Goal: Task Accomplishment & Management: Manage account settings

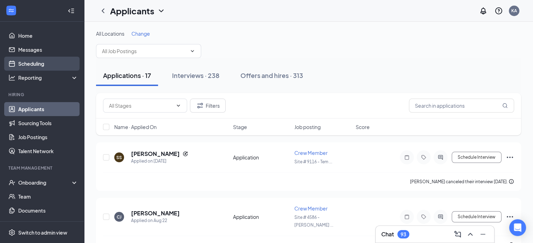
click at [43, 62] on link "Scheduling" at bounding box center [48, 64] width 60 height 14
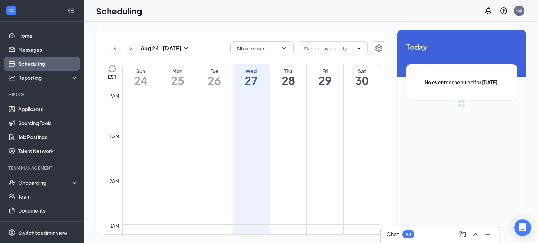
scroll to position [344, 0]
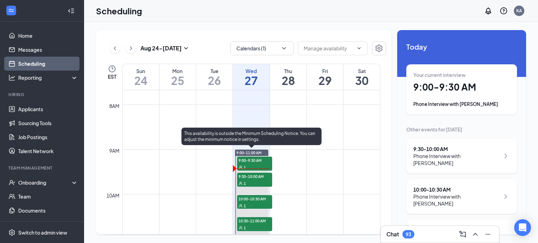
click at [259, 151] on span "9:00-11:00 AM" at bounding box center [248, 153] width 25 height 5
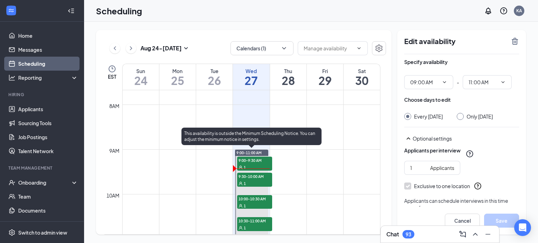
click at [264, 164] on div "1" at bounding box center [254, 167] width 35 height 7
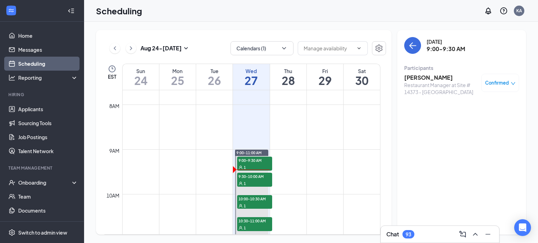
click at [495, 83] on span "Confirmed" at bounding box center [497, 82] width 24 height 7
click at [440, 83] on div "Restaurant Manager at Site # 14373 - Maple Crossing" at bounding box center [441, 89] width 74 height 14
click at [422, 74] on div "Iesha Wallace Restaurant Manager at Site # 14373 - Maple Crossing Confirmed" at bounding box center [461, 84] width 115 height 27
click at [471, 140] on div "Wednesday, Aug 27 9:00-9:30 AM Participants Iesha Wallace Restaurant Manager at…" at bounding box center [461, 132] width 129 height 205
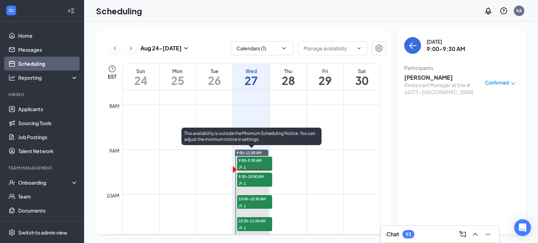
click at [258, 162] on span "9:00-9:30 AM" at bounding box center [254, 160] width 35 height 7
click at [260, 164] on div "1" at bounding box center [254, 167] width 35 height 7
click at [251, 164] on div "1" at bounding box center [254, 167] width 35 height 7
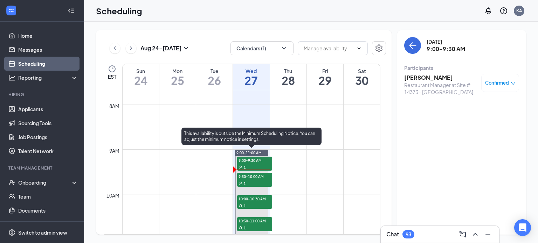
click at [251, 164] on div "1" at bounding box center [254, 167] width 35 height 7
click at [265, 159] on span "9:00-9:30 AM" at bounding box center [254, 160] width 35 height 7
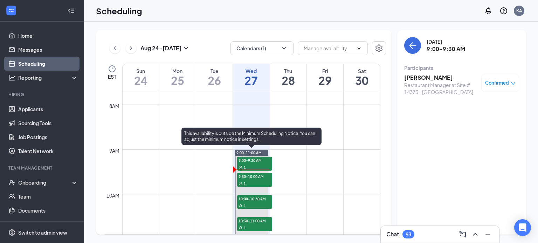
click at [262, 161] on span "9:00-9:30 AM" at bounding box center [254, 160] width 35 height 7
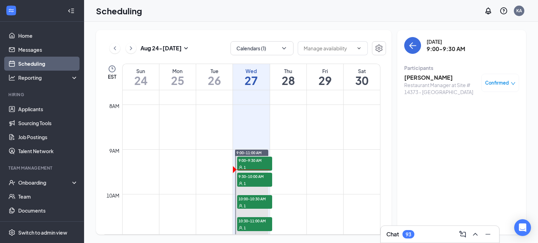
drag, startPoint x: 255, startPoint y: 163, endPoint x: 537, endPoint y: 56, distance: 301.0
click at [537, 56] on div "Aug 24 - Aug 30 Calendars (1) EST Sun 24 Mon 25 Tue 26 Wed 27 Thu 28 Fri 29 Sat…" at bounding box center [311, 133] width 454 height 222
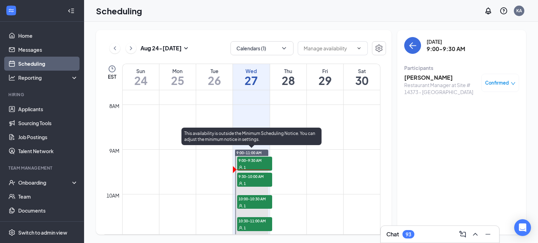
click at [256, 168] on div "1" at bounding box center [254, 167] width 35 height 7
click at [261, 160] on span "9:00-9:30 AM" at bounding box center [254, 160] width 35 height 7
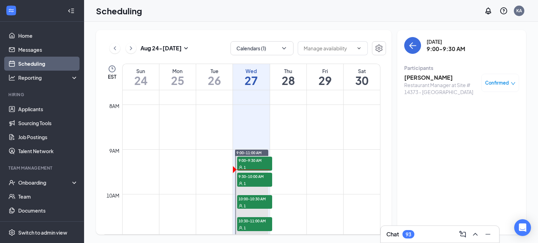
drag, startPoint x: 261, startPoint y: 160, endPoint x: 420, endPoint y: 75, distance: 179.6
click at [420, 75] on div "Aug 24 - Aug 30 Calendars (1) EST Sun 24 Mon 25 Tue 26 Wed 27 Thu 28 Fri 29 Sat…" at bounding box center [311, 132] width 430 height 205
click at [420, 75] on h3 "Iesha Wallace" at bounding box center [441, 78] width 74 height 8
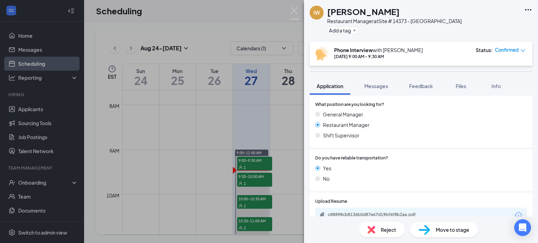
scroll to position [266, 0]
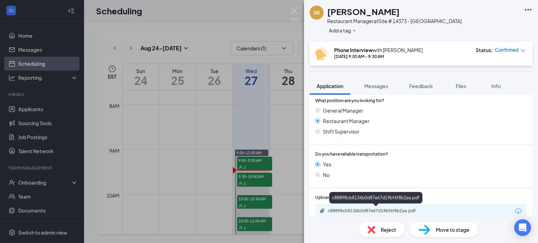
click at [404, 211] on div "c88898cb8136b0d87e67d19bf6f8b2aa.pdf" at bounding box center [377, 211] width 98 height 6
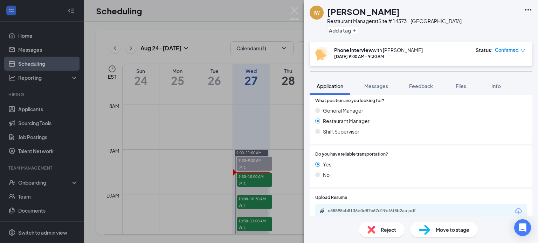
click at [258, 179] on div "IW Iesha Wallace Restaurant Manager at Site # 14373 - Maple Crossing Add a tag …" at bounding box center [269, 121] width 538 height 243
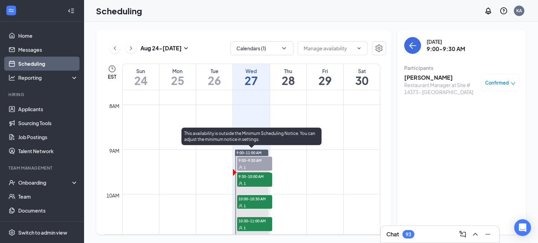
click at [259, 160] on span "9:00-9:30 AM" at bounding box center [254, 160] width 35 height 7
drag, startPoint x: 259, startPoint y: 178, endPoint x: 263, endPoint y: 207, distance: 29.1
click at [263, 207] on div "9:00-11:00 AM 9:00-9:30 AM 1 9:30-10:00 AM 1 10:00-10:30 AM 1 10:30-11:00 AM 1" at bounding box center [251, 194] width 33 height 89
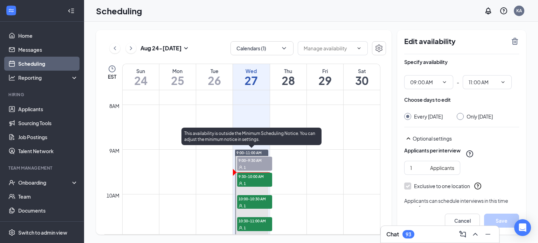
click at [263, 207] on div "1" at bounding box center [254, 205] width 35 height 7
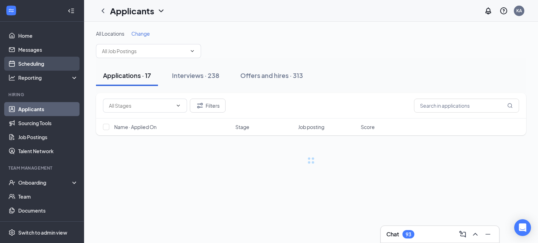
click at [38, 64] on link "Scheduling" at bounding box center [48, 64] width 60 height 14
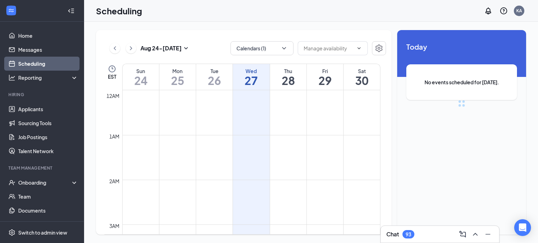
scroll to position [344, 0]
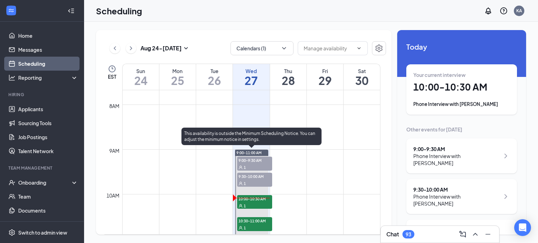
click at [263, 200] on span "10:00-10:30 AM" at bounding box center [254, 198] width 35 height 7
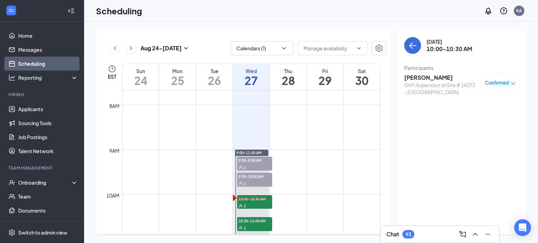
click at [491, 81] on span "Confirmed" at bounding box center [497, 82] width 24 height 7
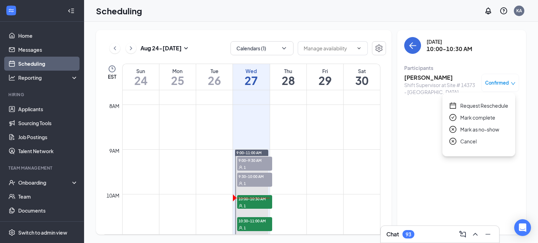
click at [418, 80] on h3 "Romebella Brinson" at bounding box center [441, 78] width 74 height 8
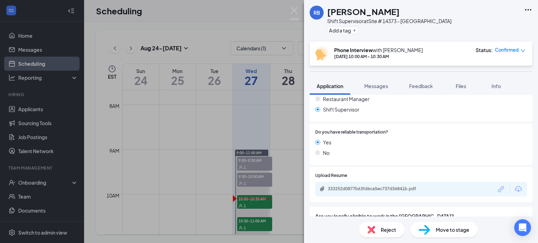
scroll to position [308, 0]
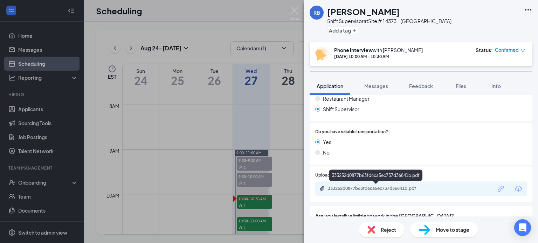
click at [404, 188] on div "333252d0877b63fd6ca5ec737d36841b.pdf" at bounding box center [377, 189] width 98 height 6
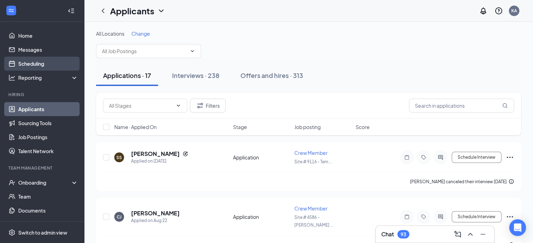
click at [41, 63] on link "Scheduling" at bounding box center [48, 64] width 60 height 14
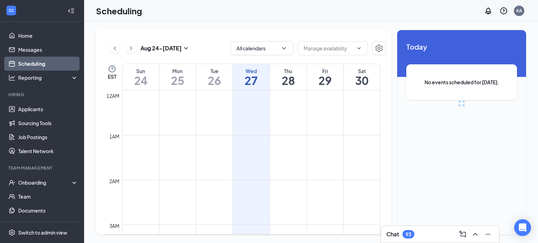
scroll to position [344, 0]
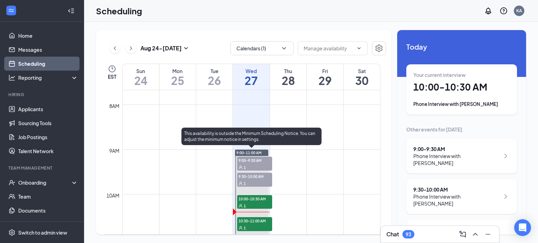
click at [262, 224] on span "10:30-11:00 AM" at bounding box center [254, 220] width 35 height 7
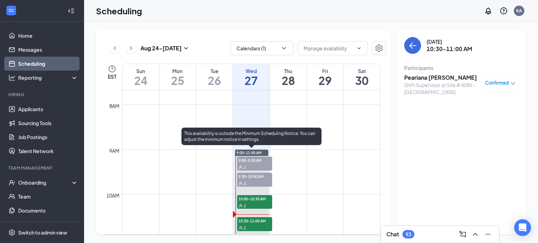
click at [261, 222] on span "10:30-11:00 AM" at bounding box center [254, 220] width 35 height 7
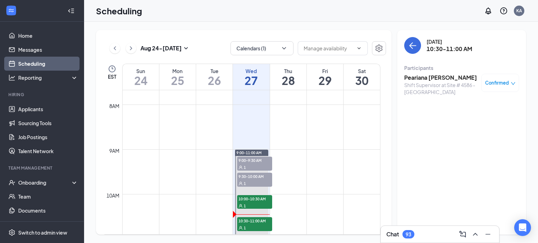
click at [429, 77] on h3 "Peariana [PERSON_NAME]" at bounding box center [441, 78] width 74 height 8
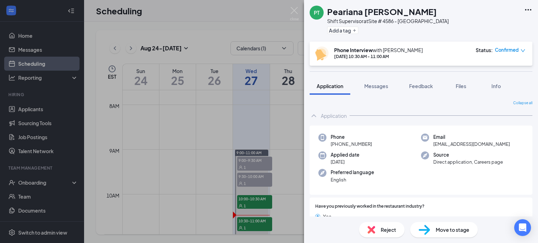
click at [532, 93] on div "Application Messages Feedback Files Info" at bounding box center [421, 86] width 223 height 18
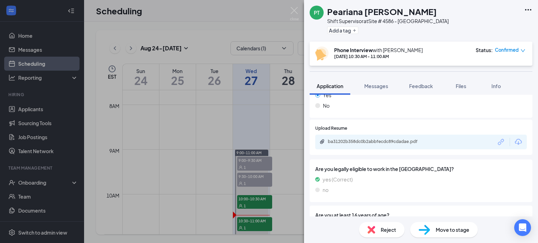
scroll to position [336, 0]
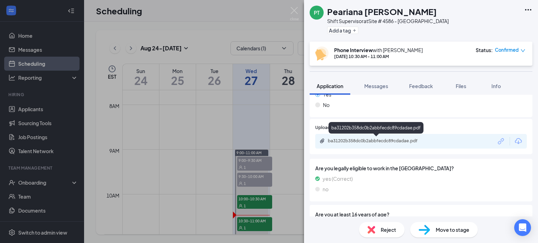
click at [381, 141] on div "ba31202b358dc0b2abbfecdc89cdadae.pdf" at bounding box center [377, 141] width 98 height 6
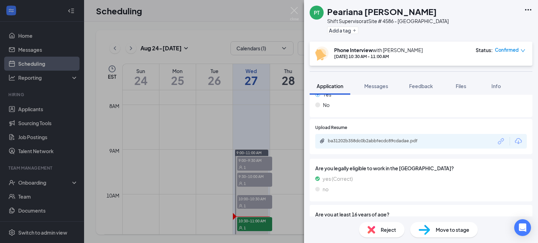
click at [301, 210] on div "PT Peariana [PERSON_NAME] Shift Supervisor at Site # 4586 - [GEOGRAPHIC_DATA] A…" at bounding box center [269, 121] width 538 height 243
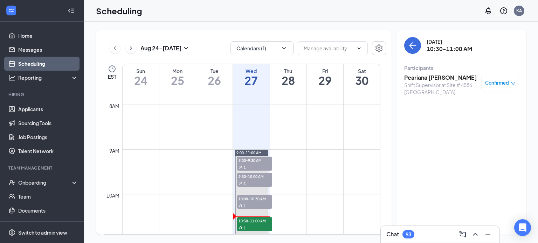
click at [389, 217] on div "[DATE] - [DATE] Calendars (1) EST Sun 24 Mon 25 Tue 26 Wed 27 Thu 28 Fri 29 Sat…" at bounding box center [244, 132] width 296 height 205
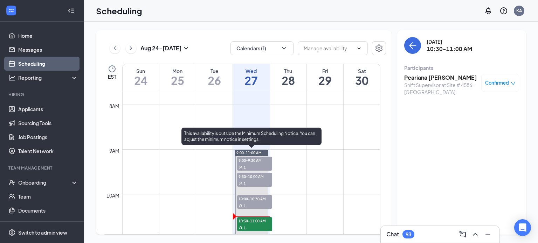
click at [256, 227] on div "1" at bounding box center [254, 227] width 35 height 7
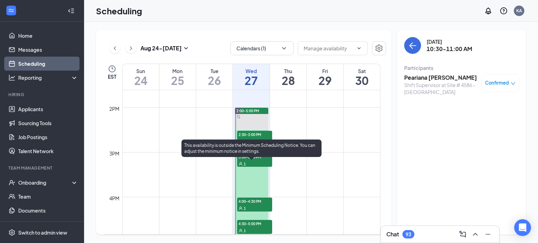
scroll to position [596, 0]
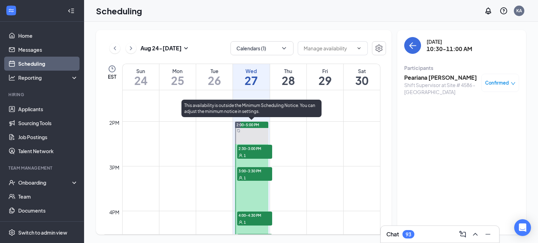
click at [261, 124] on div "2:00-5:00 PM" at bounding box center [251, 125] width 33 height 6
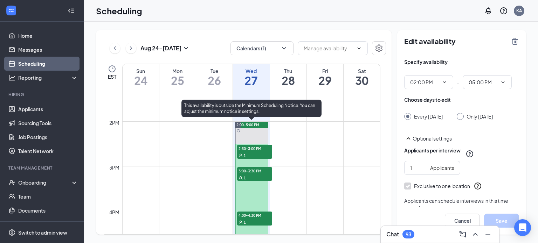
click at [253, 123] on span "2:00-5:00 PM" at bounding box center [247, 125] width 23 height 5
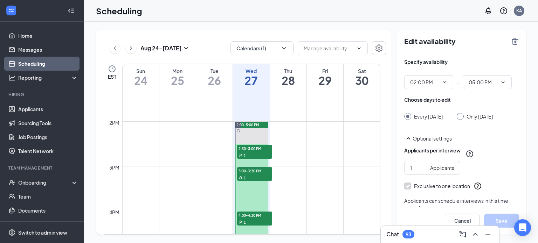
click at [291, 131] on td at bounding box center [251, 127] width 258 height 11
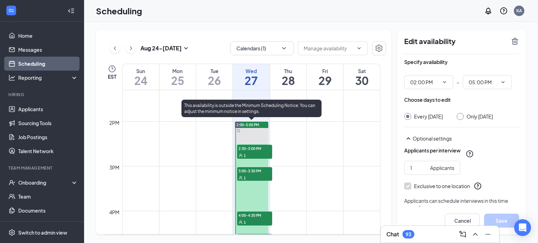
click at [264, 124] on div "2:00-5:00 PM" at bounding box center [251, 125] width 33 height 6
click at [249, 153] on div "1" at bounding box center [254, 155] width 35 height 7
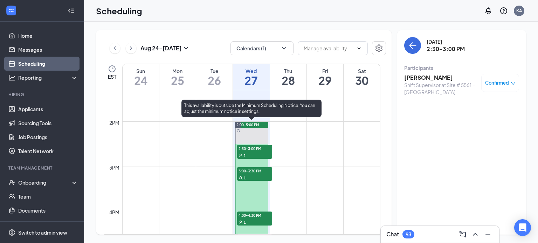
click at [251, 123] on span "2:00-5:00 PM" at bounding box center [247, 125] width 23 height 5
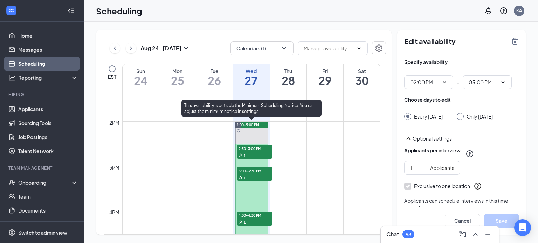
click at [265, 172] on span "3:00-3:30 PM" at bounding box center [254, 170] width 35 height 7
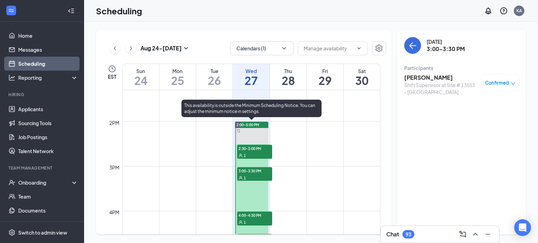
click at [268, 217] on span "4:00-4:30 PM" at bounding box center [254, 215] width 35 height 7
